Goal: Navigation & Orientation: Find specific page/section

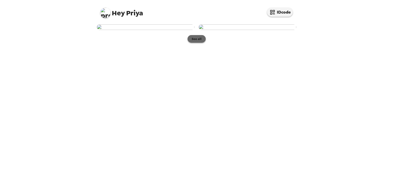
click at [195, 43] on button "See all" at bounding box center [197, 39] width 18 height 8
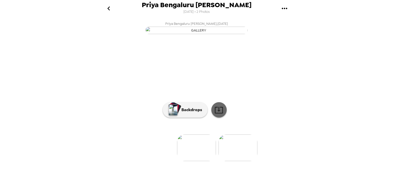
click at [216, 113] on icon at bounding box center [219, 110] width 8 height 7
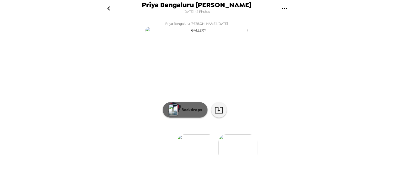
click at [176, 113] on div "button" at bounding box center [174, 107] width 10 height 9
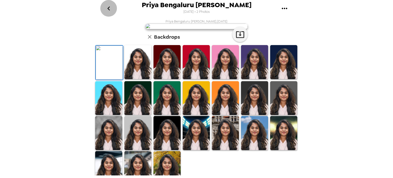
click at [109, 11] on icon "go back" at bounding box center [109, 8] width 8 height 8
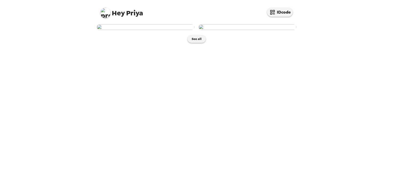
click at [228, 30] on img at bounding box center [248, 27] width 98 height 6
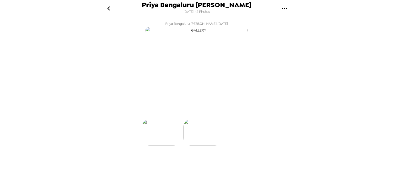
scroll to position [0, 41]
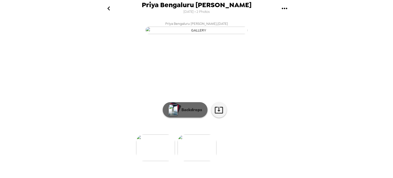
click at [192, 113] on p "Backdrops" at bounding box center [190, 110] width 23 height 6
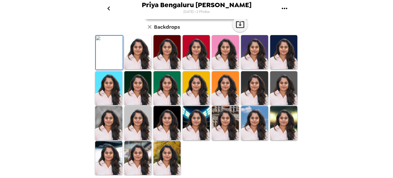
scroll to position [76, 0]
click at [277, 105] on img at bounding box center [283, 88] width 27 height 34
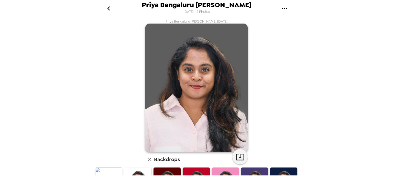
scroll to position [129, 0]
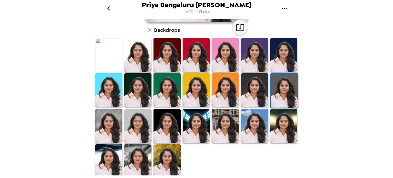
click at [137, 159] on img at bounding box center [137, 161] width 27 height 34
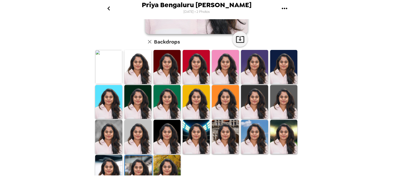
scroll to position [118, 0]
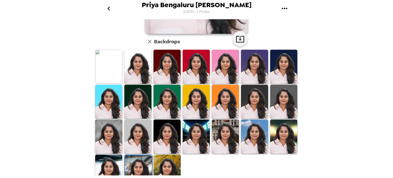
click at [112, 75] on img at bounding box center [108, 67] width 27 height 34
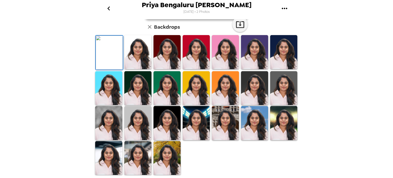
scroll to position [21, 0]
click at [242, 29] on icon "button" at bounding box center [240, 24] width 9 height 9
click at [111, 12] on icon "go back" at bounding box center [109, 8] width 8 height 8
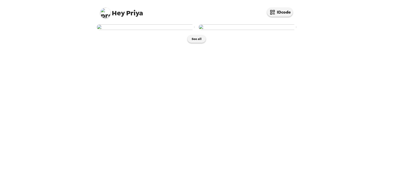
click at [130, 30] on img at bounding box center [146, 27] width 98 height 6
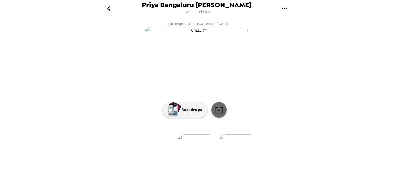
click at [215, 113] on icon at bounding box center [219, 110] width 8 height 7
click at [222, 117] on link at bounding box center [218, 109] width 15 height 15
